Goal: Find specific page/section: Find specific page/section

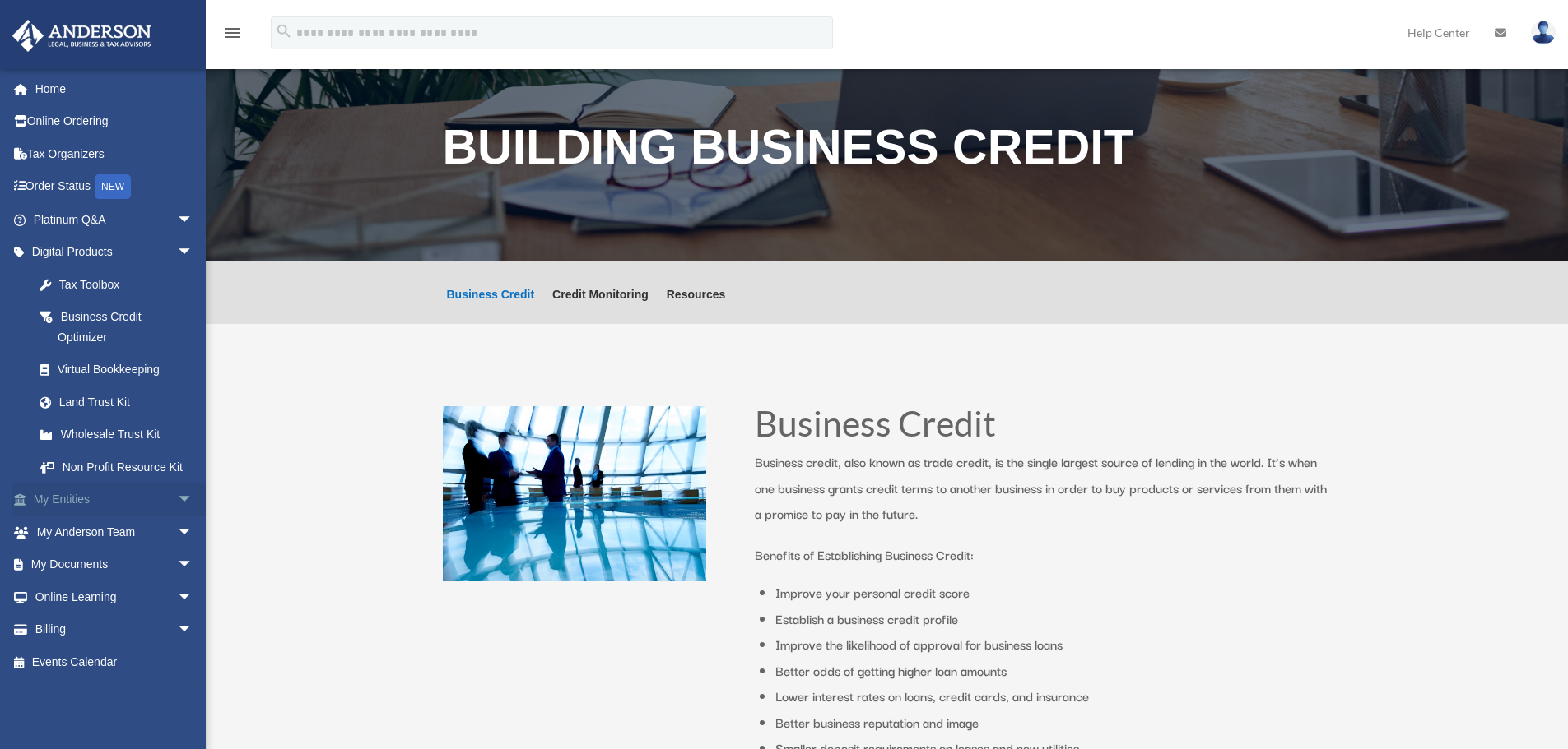
click at [113, 496] on link "My Entities arrow_drop_down" at bounding box center [115, 500] width 206 height 33
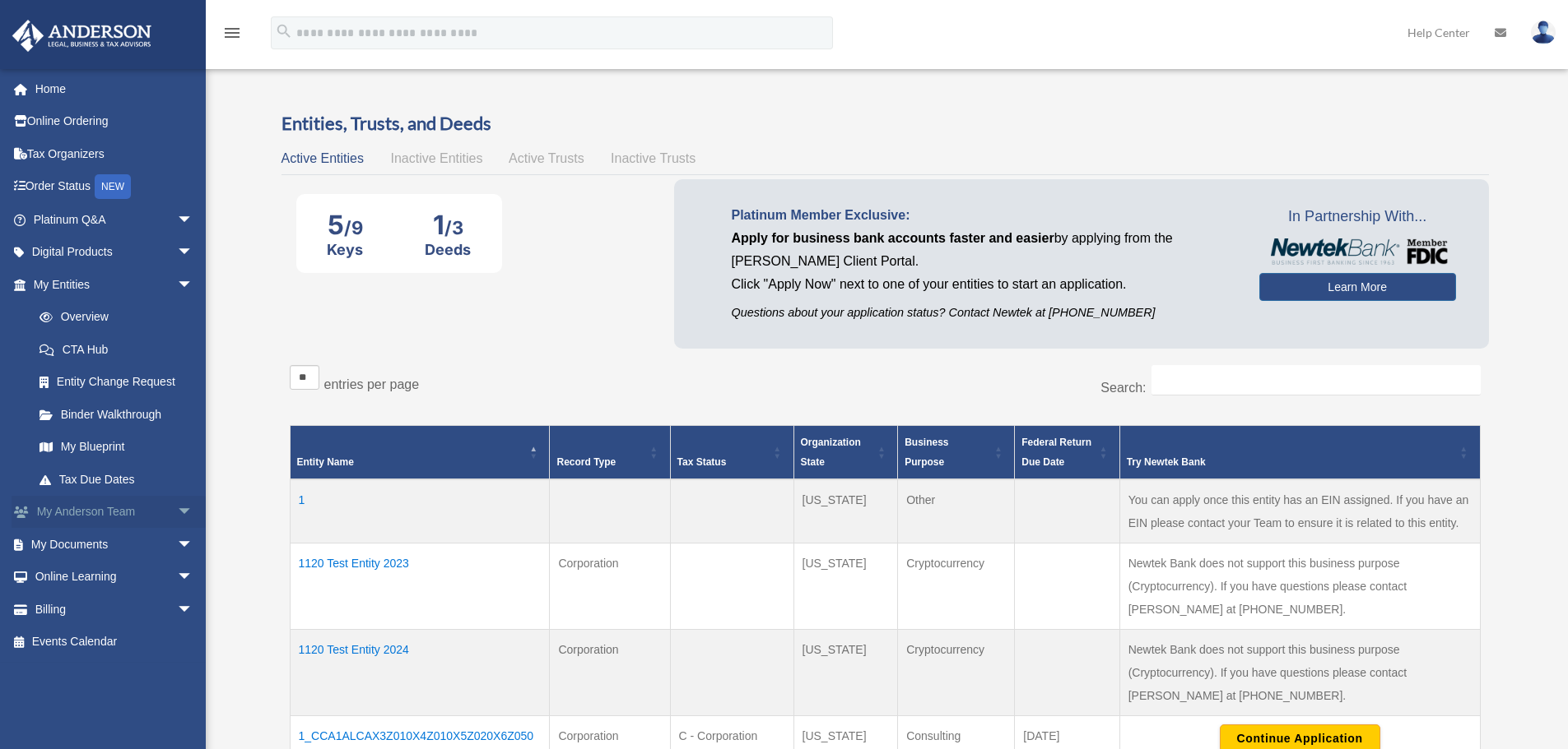
click at [177, 504] on span "arrow_drop_down" at bounding box center [194, 512] width 33 height 34
click at [177, 504] on span "arrow_drop_up" at bounding box center [194, 512] width 33 height 34
click at [186, 540] on span "arrow_drop_down" at bounding box center [194, 545] width 33 height 34
click at [154, 600] on link "Meeting Minutes" at bounding box center [120, 609] width 196 height 33
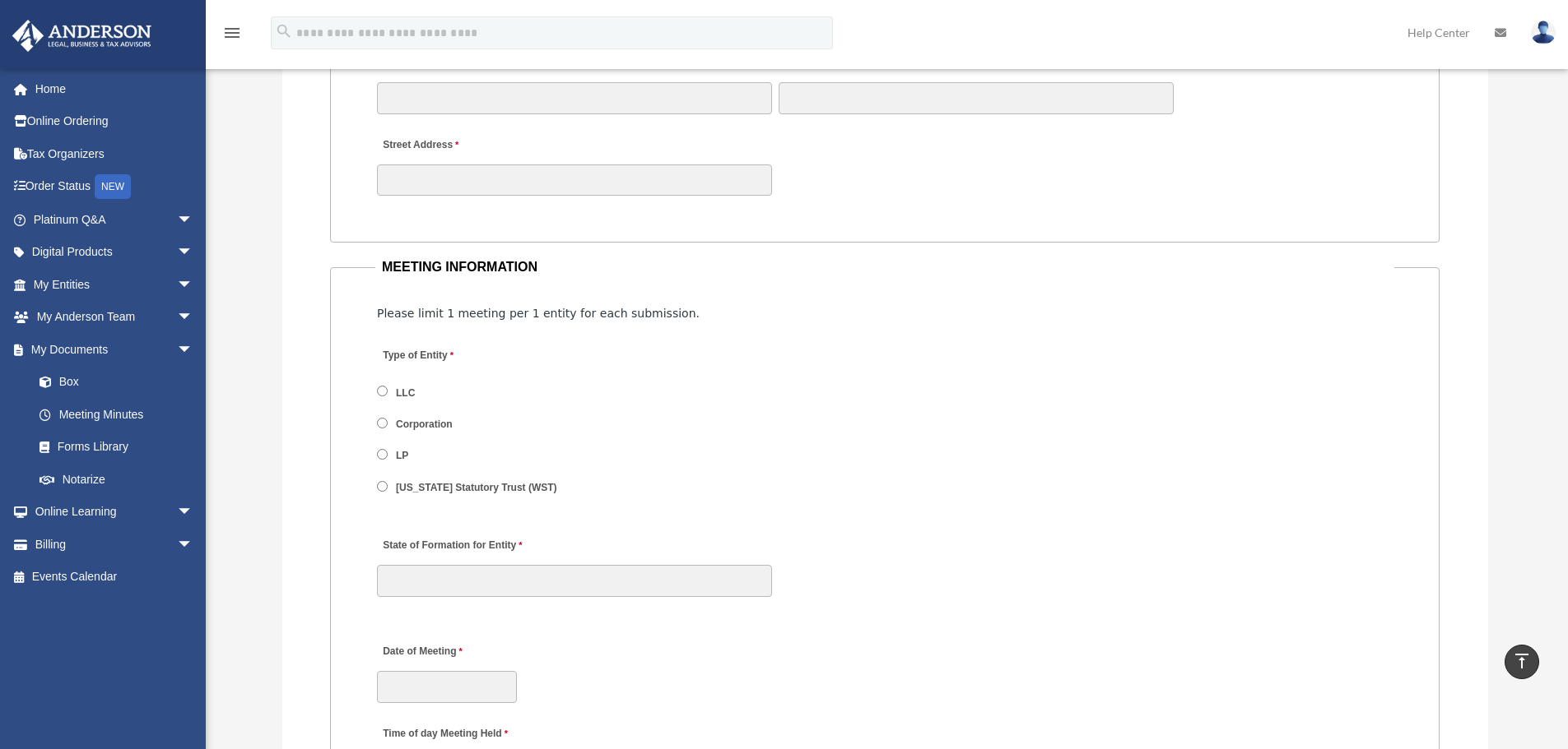
scroll to position [1975, 0]
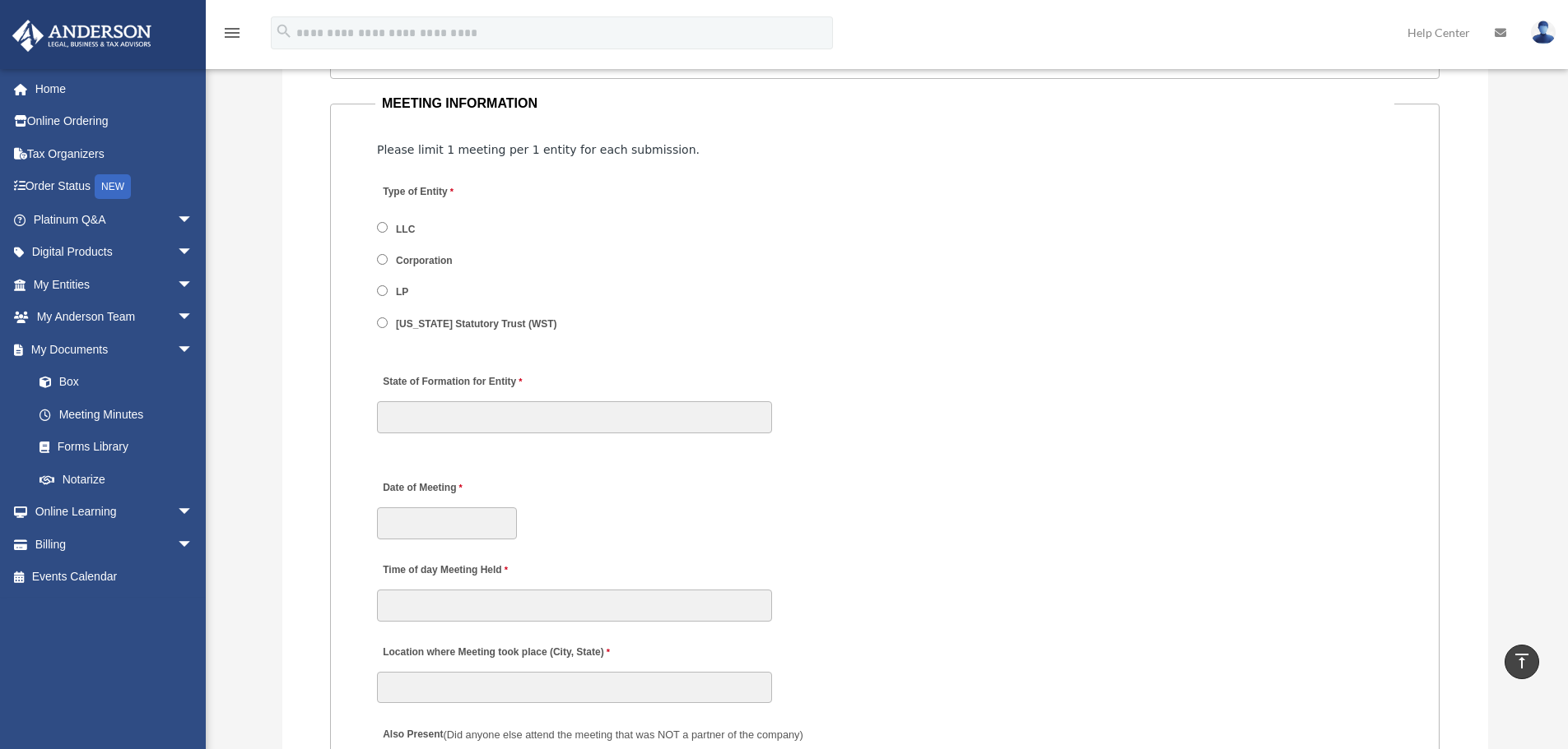
click at [132, 49] on img at bounding box center [82, 36] width 149 height 32
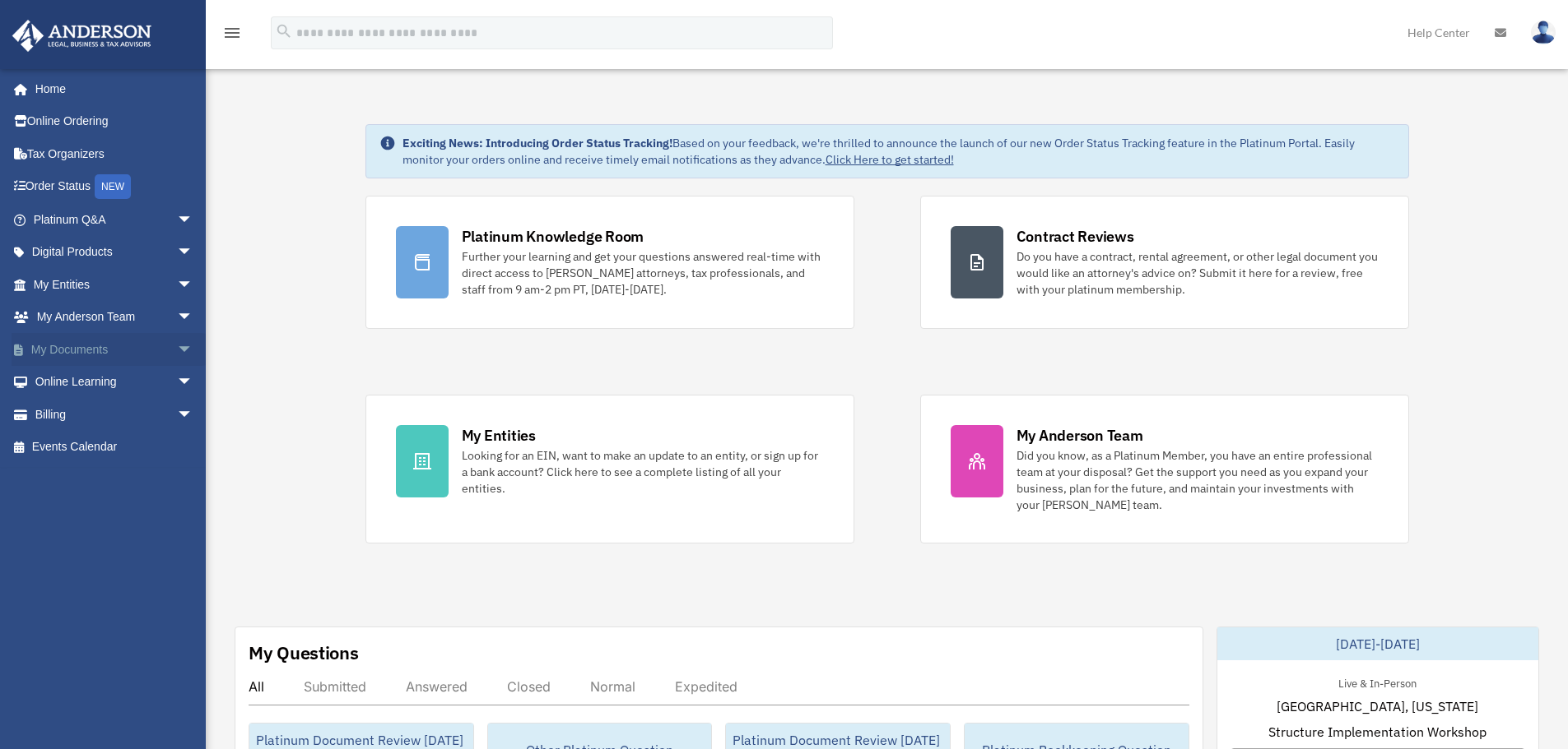
click at [177, 348] on span "arrow_drop_down" at bounding box center [194, 349] width 33 height 34
click at [88, 376] on link "Box" at bounding box center [120, 382] width 196 height 33
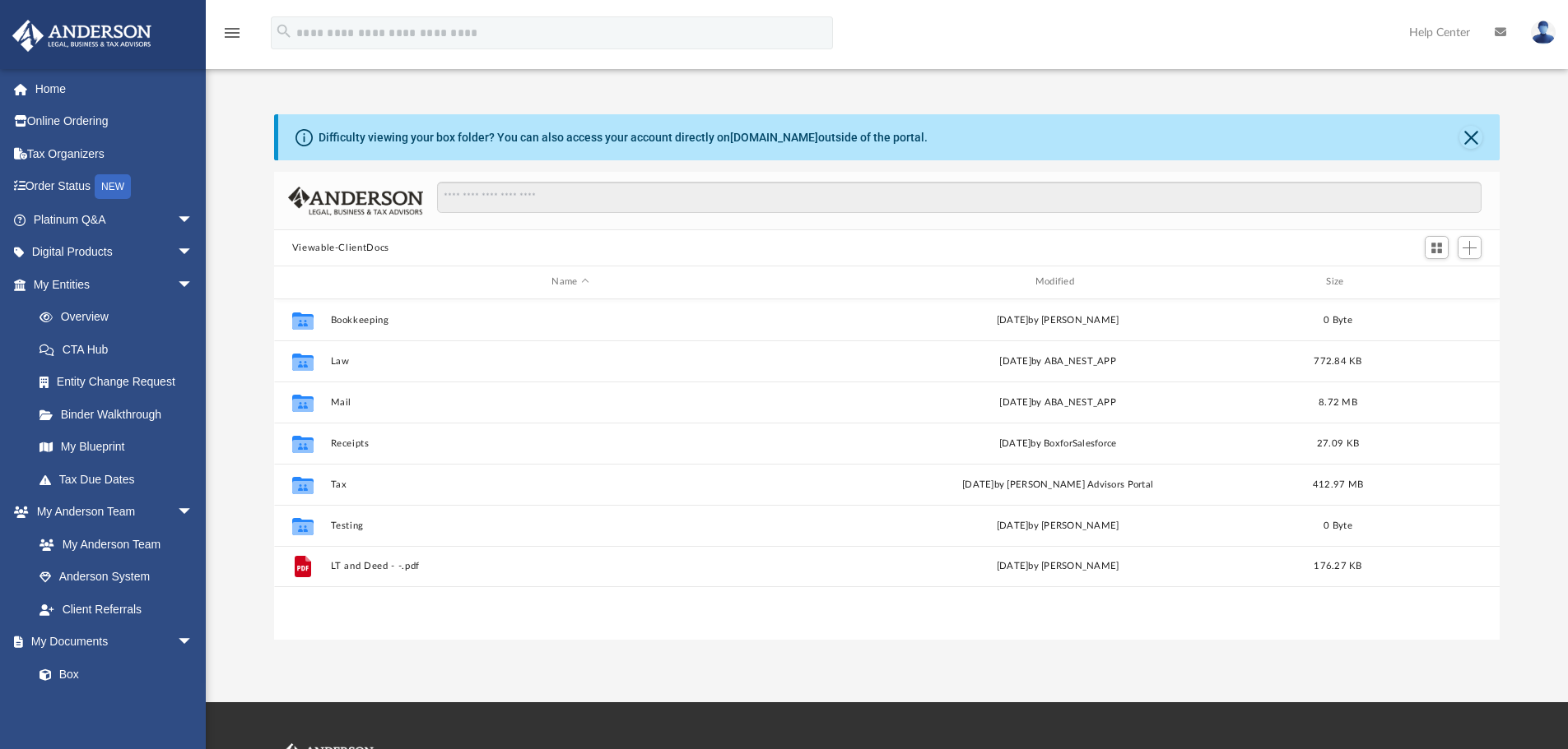
scroll to position [362, 1213]
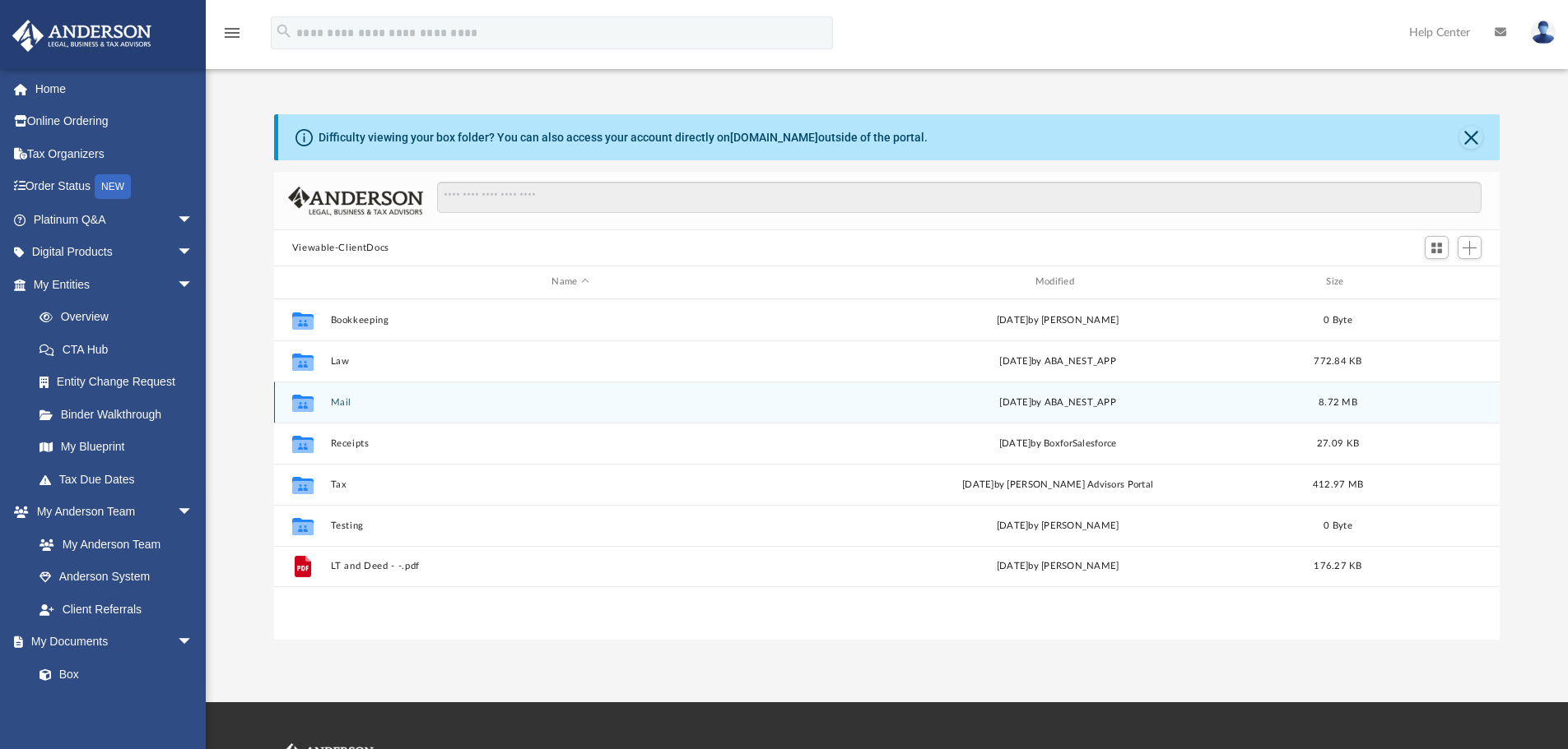
click at [377, 417] on div "Collaborated Folder Mail [DATE] by ABA_NEST_APP 8.72 MB" at bounding box center [887, 401] width 1226 height 41
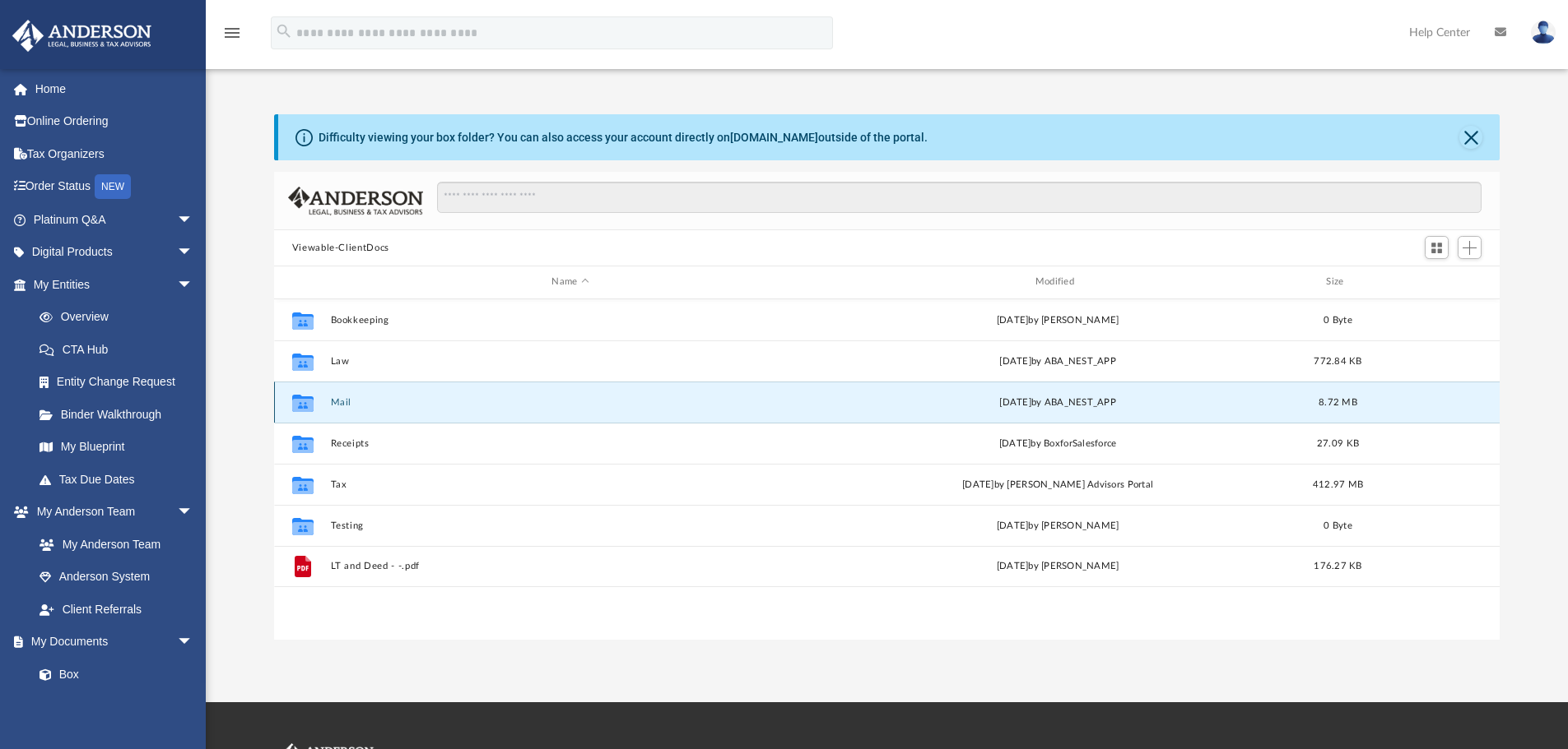
click at [858, 412] on div "Collaborated Folder Mail [DATE] by ABA_NEST_APP 8.72 MB" at bounding box center [887, 401] width 1226 height 41
